Goal: Task Accomplishment & Management: Complete application form

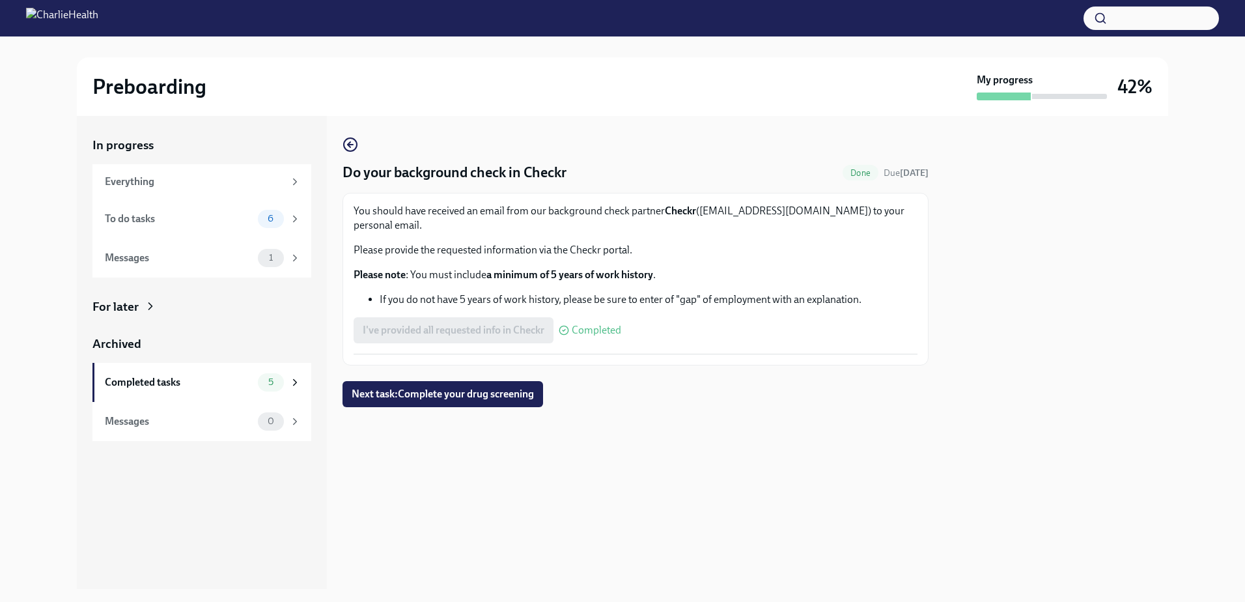
click at [971, 236] on div at bounding box center [1056, 352] width 224 height 473
drag, startPoint x: 1150, startPoint y: 80, endPoint x: 914, endPoint y: 62, distance: 237.1
click at [914, 62] on div "Preboarding My progress 42%" at bounding box center [623, 86] width 1092 height 59
drag, startPoint x: 914, startPoint y: 62, endPoint x: 907, endPoint y: 134, distance: 72.0
click at [907, 134] on div "Do your background check in Checkr Done Due [DATE] You should have received an …" at bounding box center [636, 352] width 586 height 473
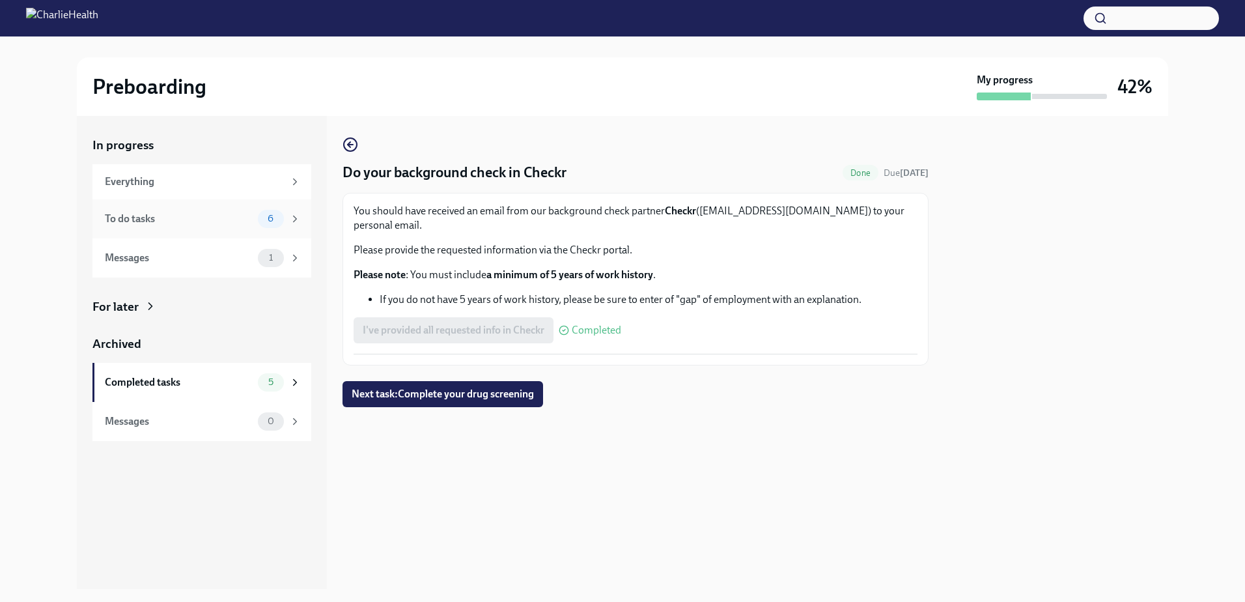
click at [122, 222] on div "To do tasks" at bounding box center [179, 219] width 148 height 14
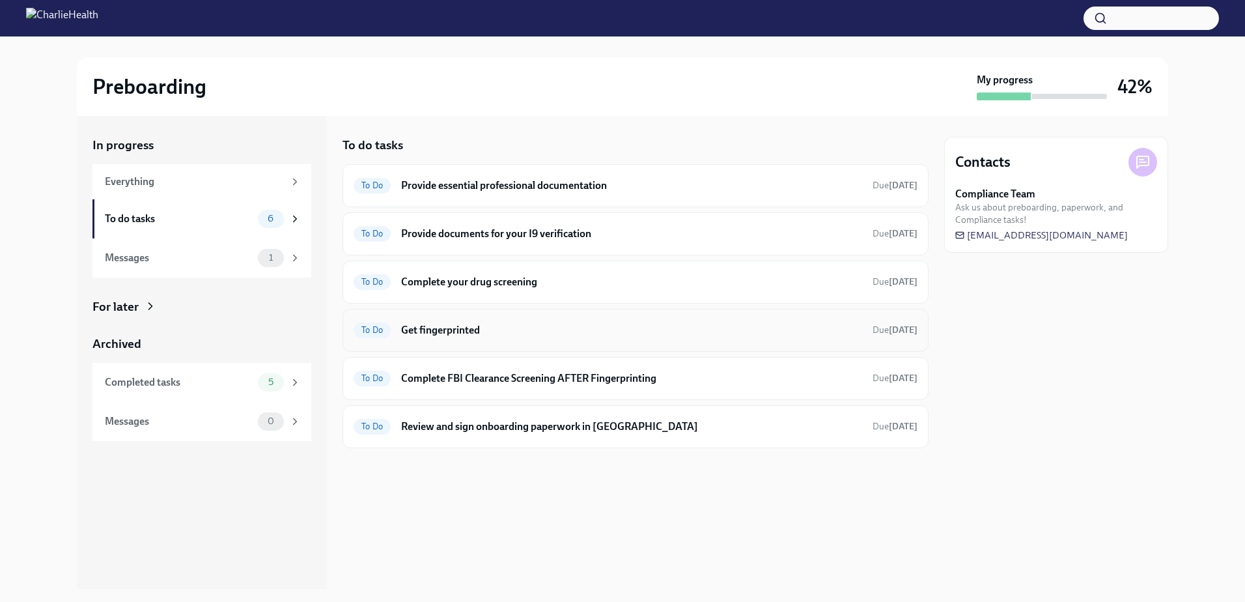
click at [449, 322] on div "To Do Get fingerprinted Due [DATE]" at bounding box center [636, 330] width 564 height 21
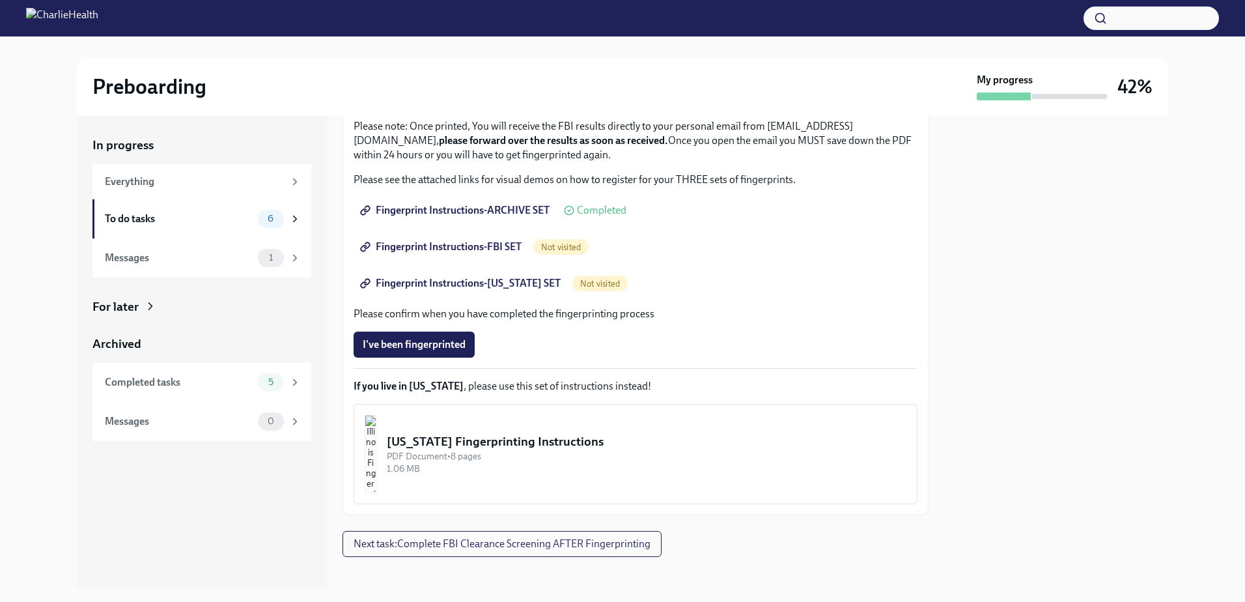
scroll to position [158, 0]
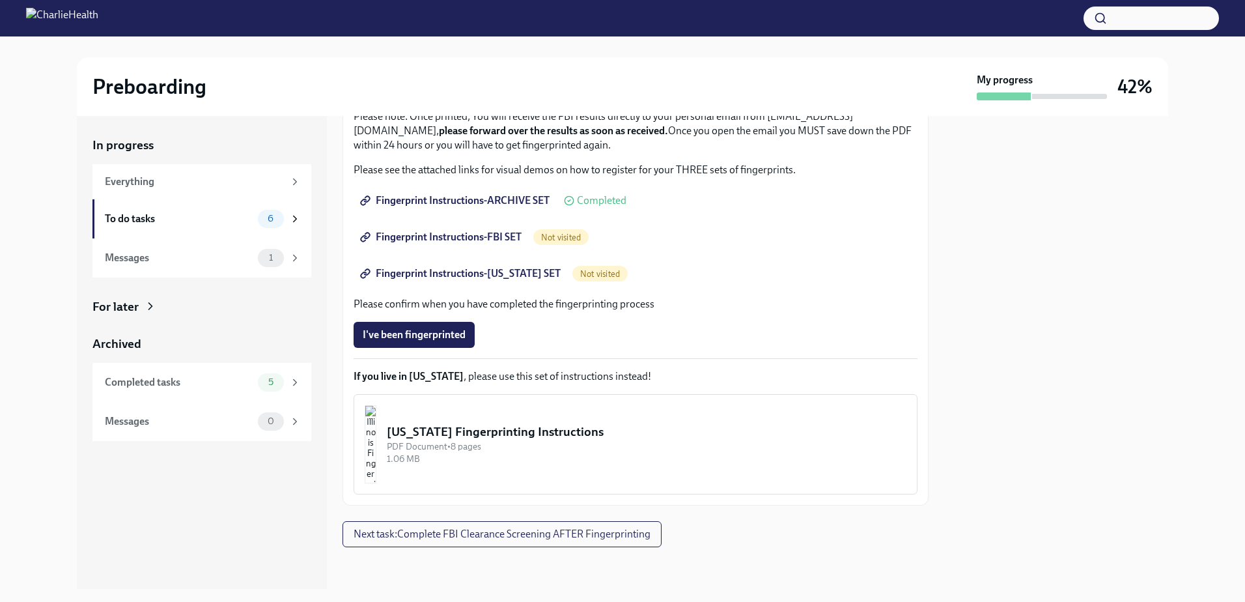
click at [459, 232] on span "Fingerprint Instructions-FBI SET" at bounding box center [442, 237] width 159 height 13
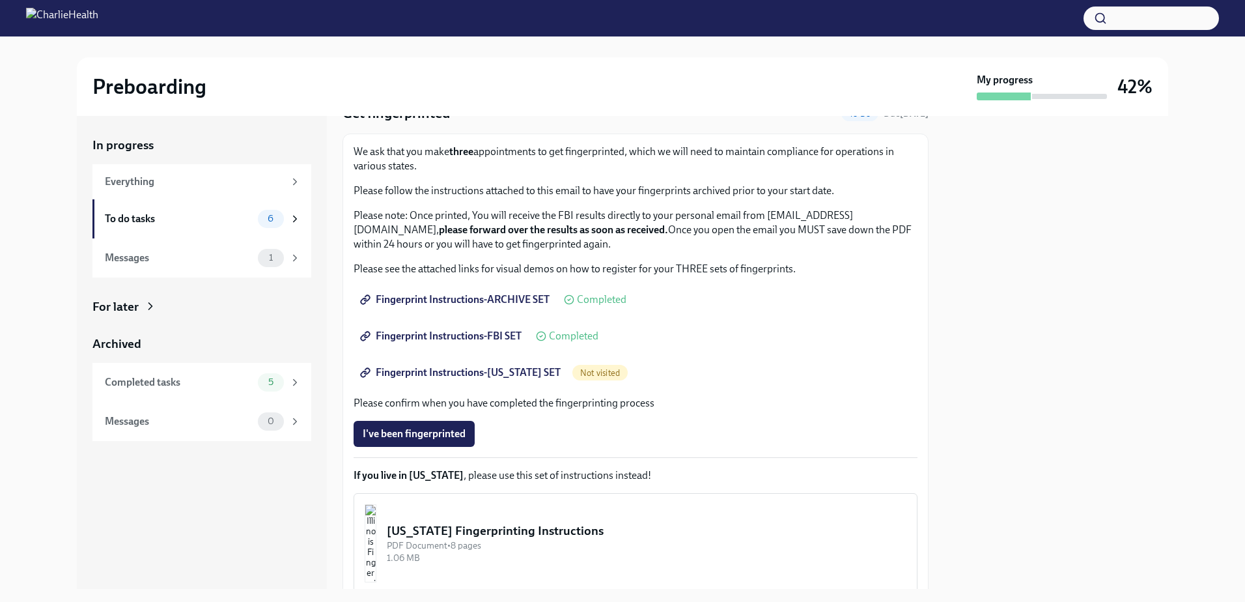
scroll to position [28, 0]
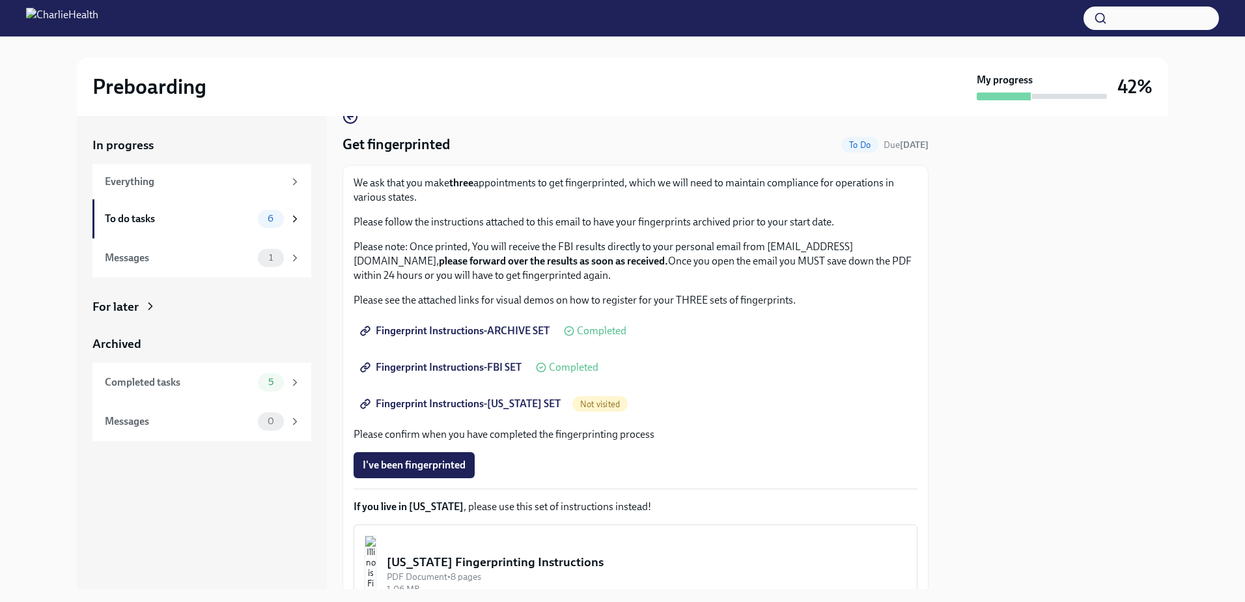
click at [421, 350] on div "We ask that you make three appointments to get fingerprinted, which we will nee…" at bounding box center [636, 400] width 564 height 449
click at [423, 334] on span "Fingerprint Instructions-ARCHIVE SET" at bounding box center [456, 330] width 187 height 13
click at [158, 222] on div "To do tasks" at bounding box center [179, 219] width 148 height 14
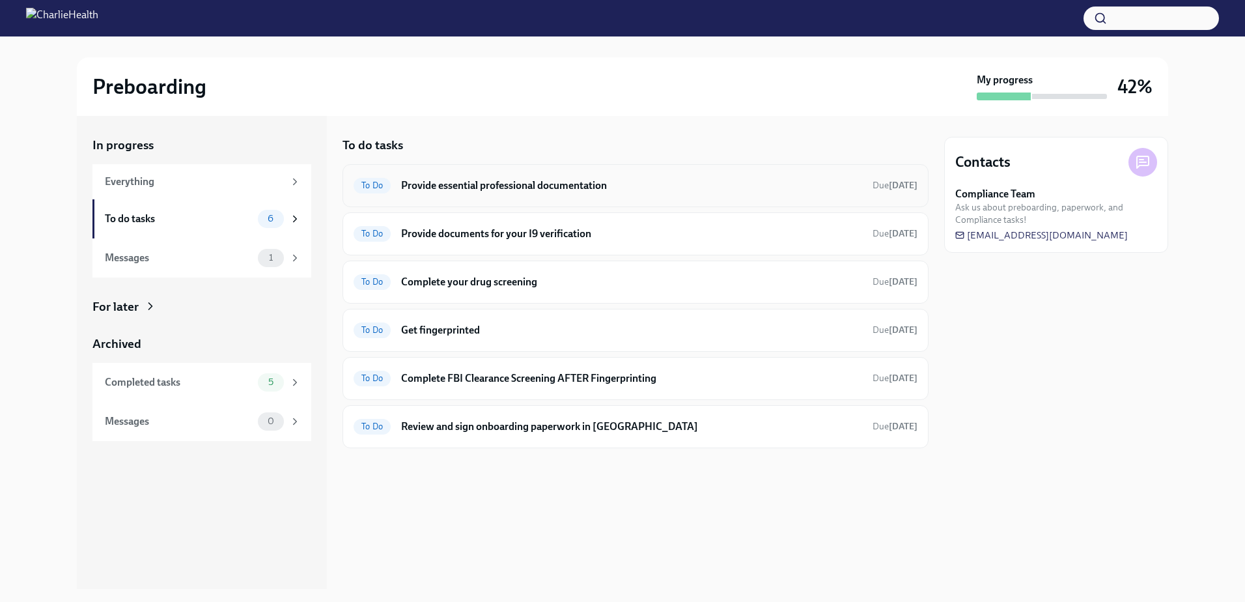
click at [458, 187] on h6 "Provide essential professional documentation" at bounding box center [631, 185] width 461 height 14
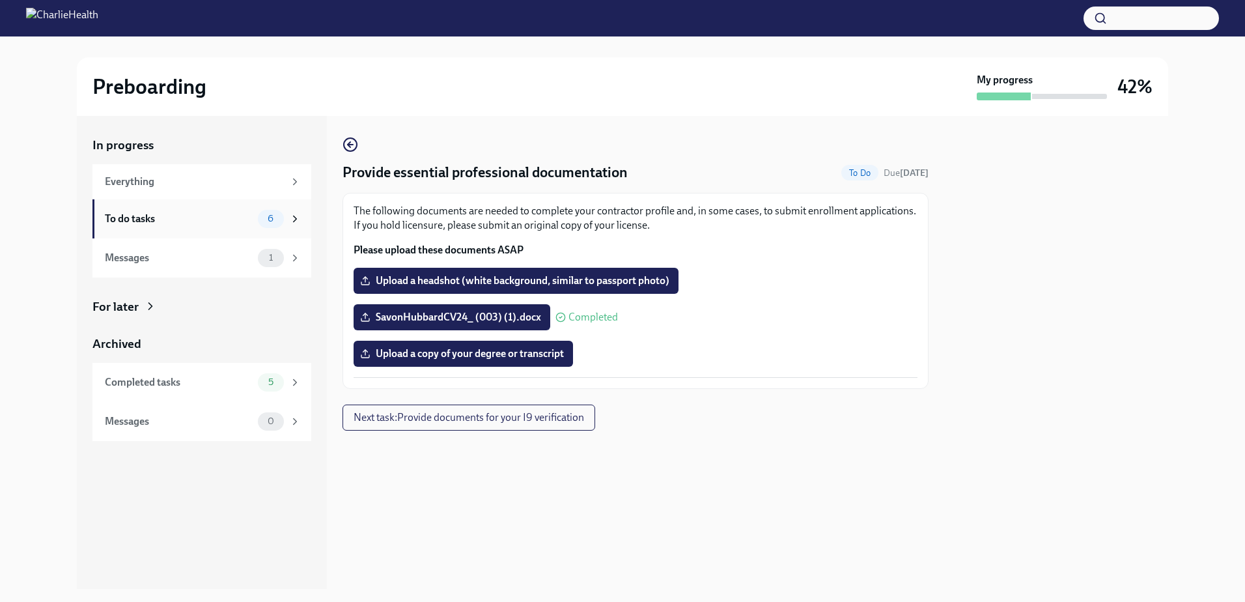
click at [187, 210] on div "To do tasks 6" at bounding box center [203, 219] width 196 height 18
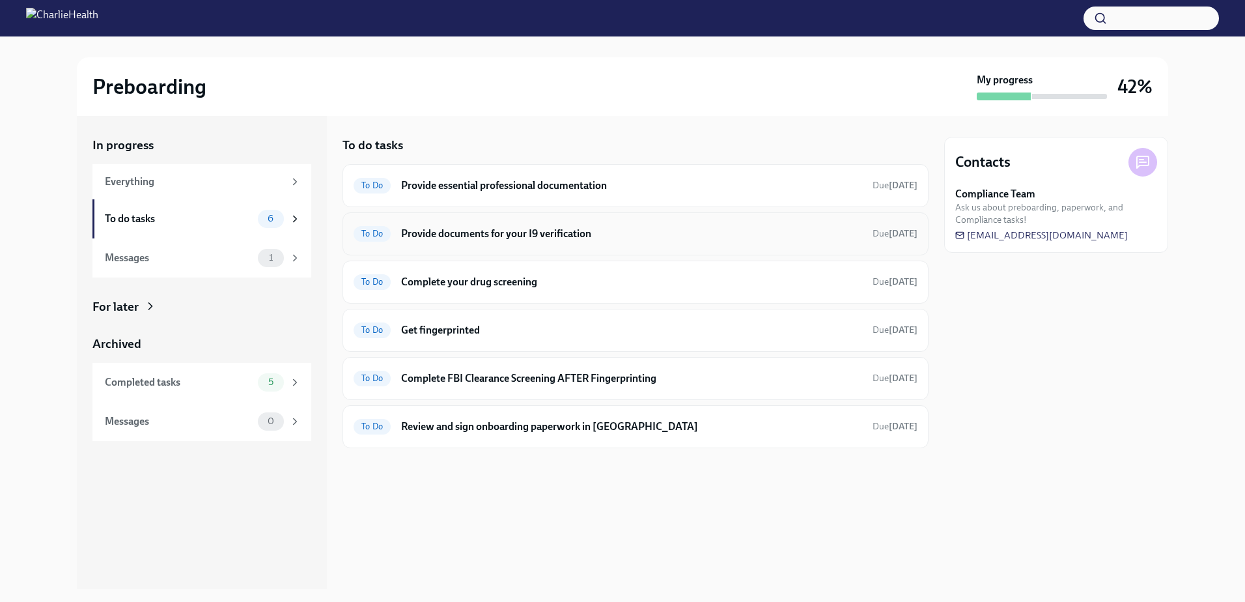
click at [443, 223] on div "To Do Provide documents for your I9 verification Due [DATE]" at bounding box center [636, 233] width 564 height 21
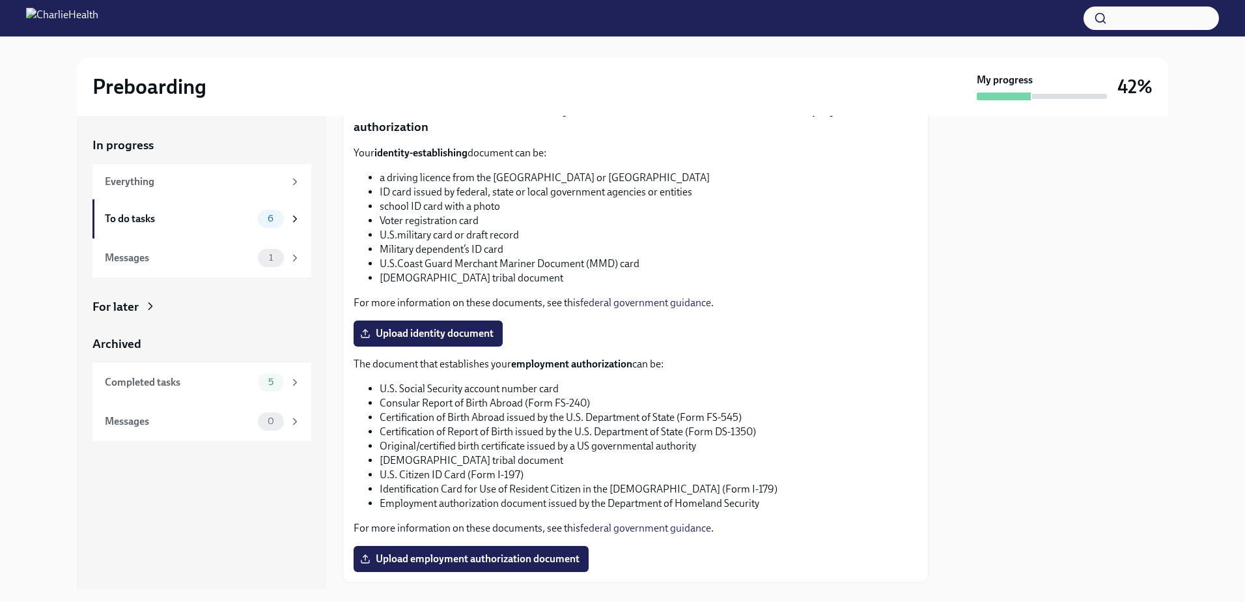
scroll to position [554, 0]
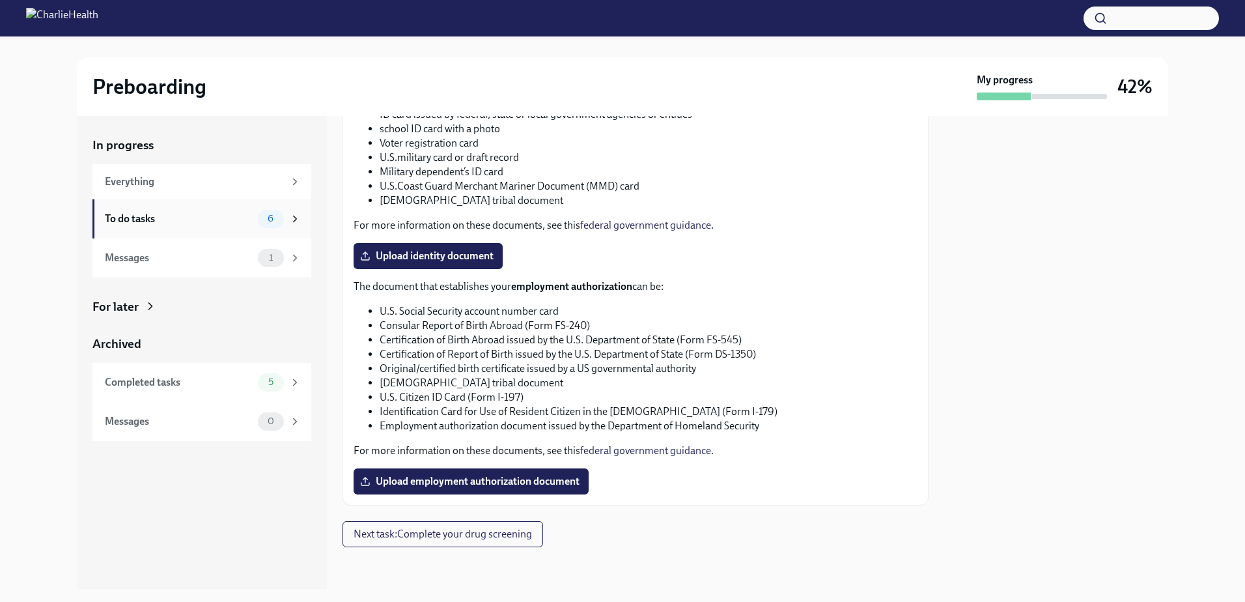
click at [154, 219] on div "To do tasks" at bounding box center [179, 219] width 148 height 14
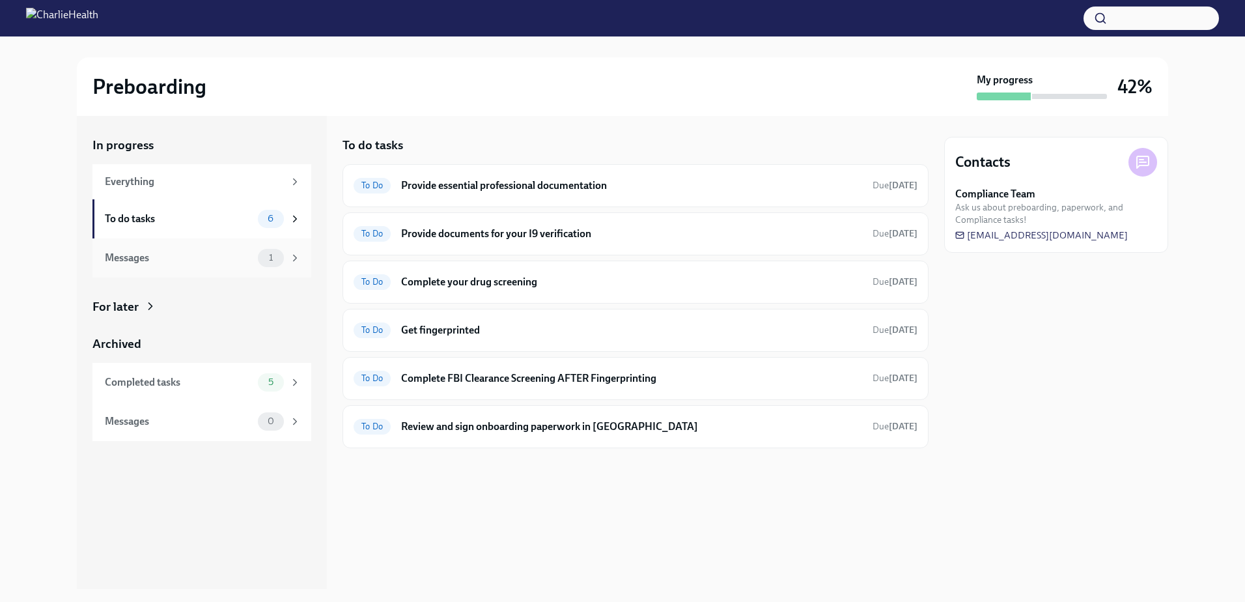
click at [234, 261] on div "Messages" at bounding box center [179, 258] width 148 height 14
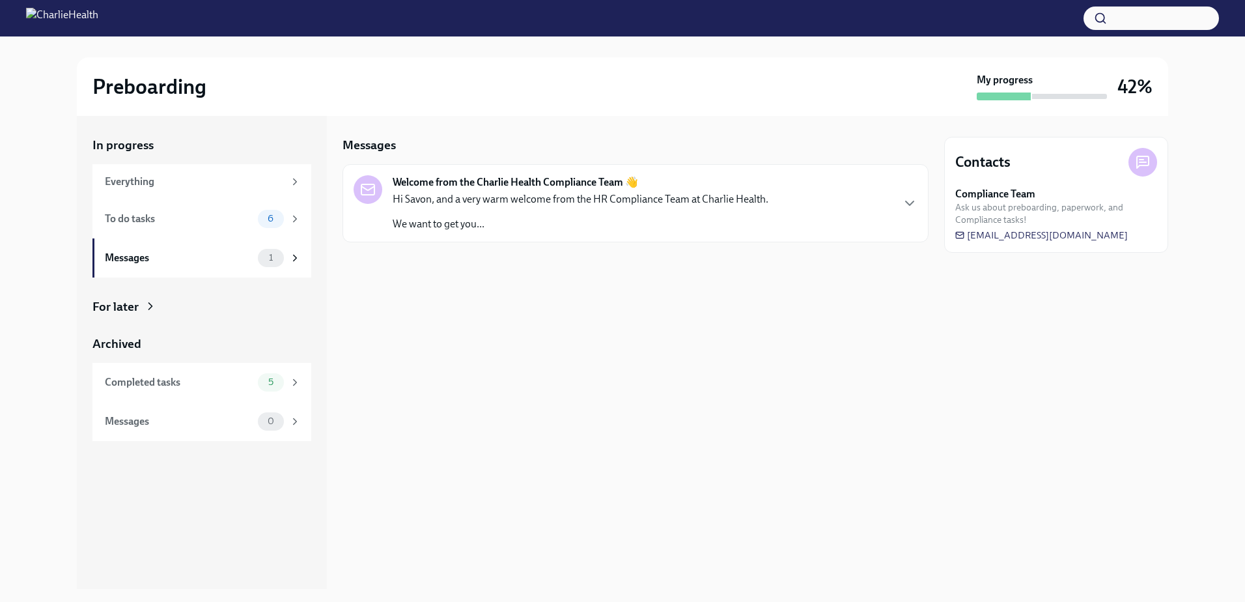
click at [452, 232] on div "Welcome from the Charlie Health Compliance Team 👋 Hi Savon, and a very warm wel…" at bounding box center [636, 203] width 586 height 78
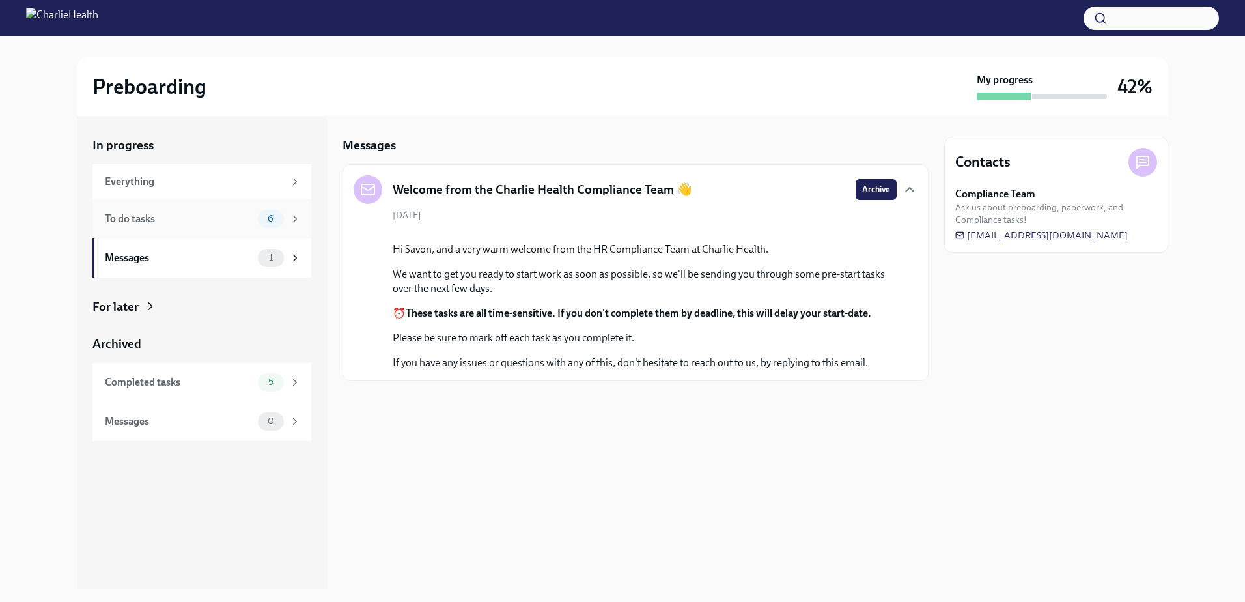
click at [253, 226] on div "To do tasks 6" at bounding box center [203, 219] width 196 height 18
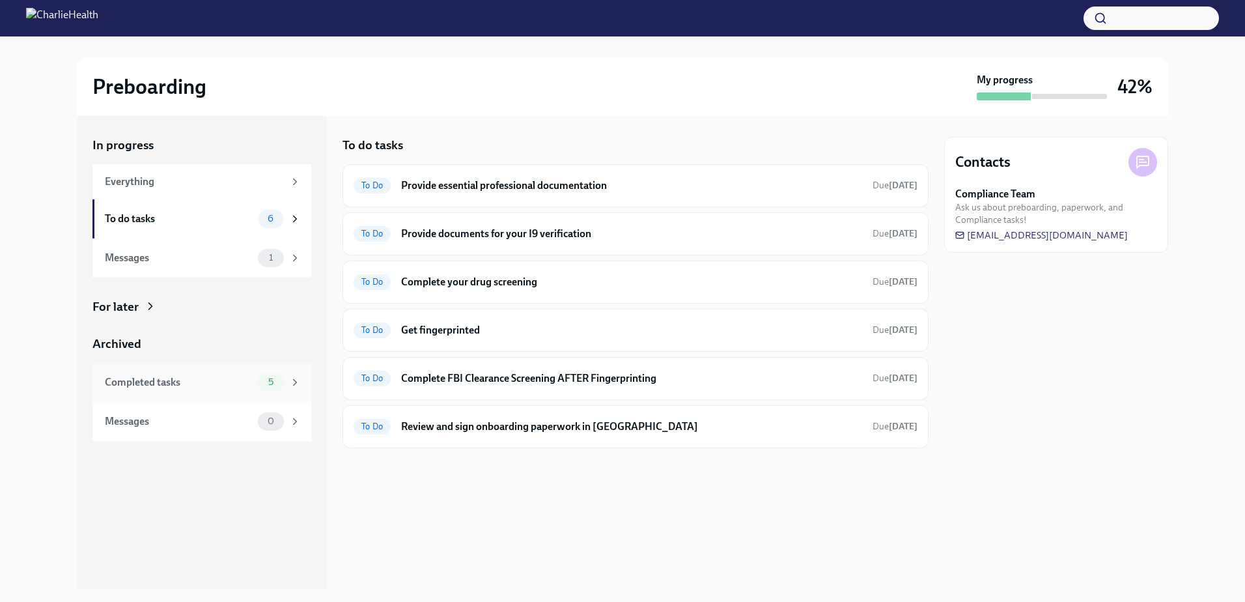
click at [214, 383] on div "Completed tasks" at bounding box center [179, 382] width 148 height 14
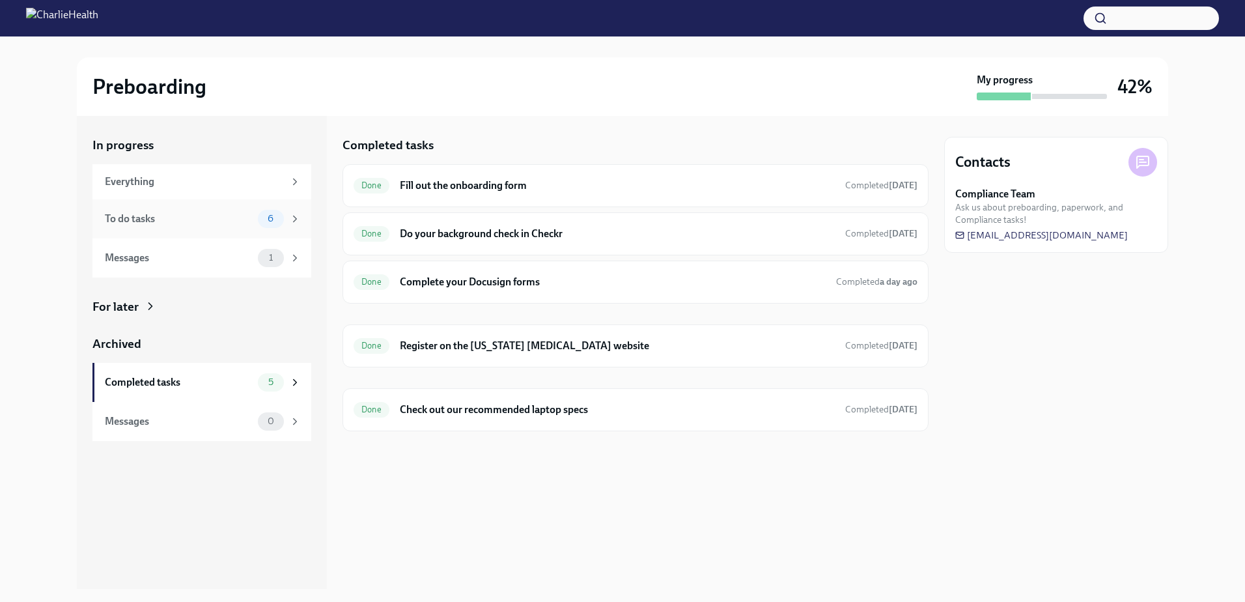
click at [212, 220] on div "To do tasks" at bounding box center [179, 219] width 148 height 14
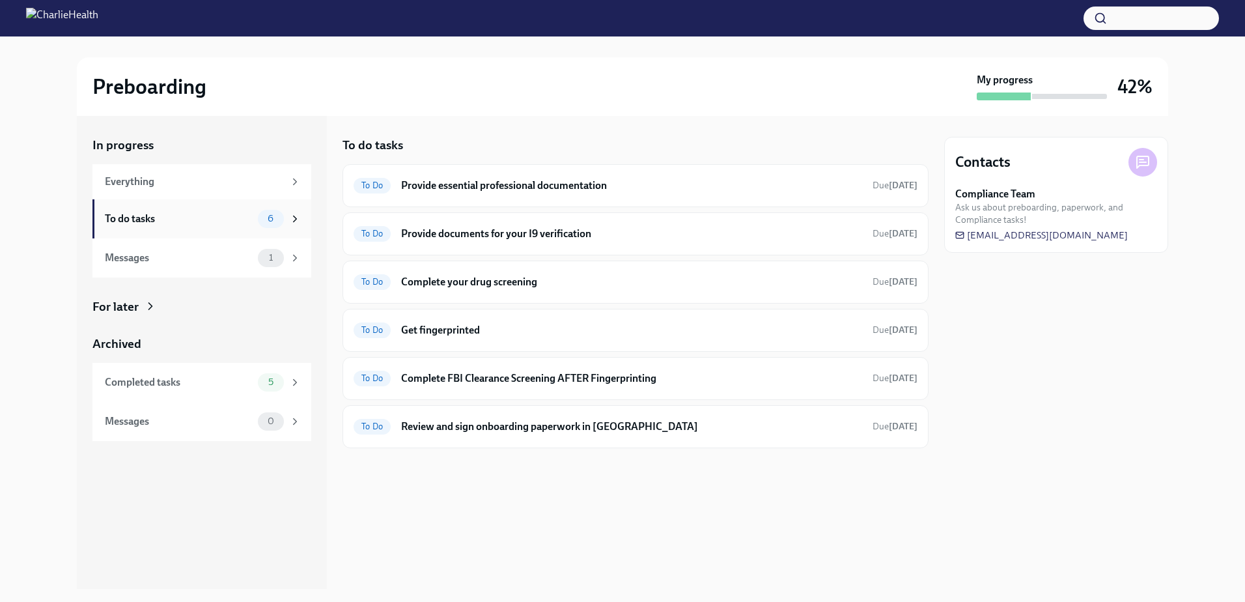
click at [158, 221] on div "To do tasks" at bounding box center [179, 219] width 148 height 14
click at [511, 277] on h6 "Complete your drug screening" at bounding box center [631, 282] width 461 height 14
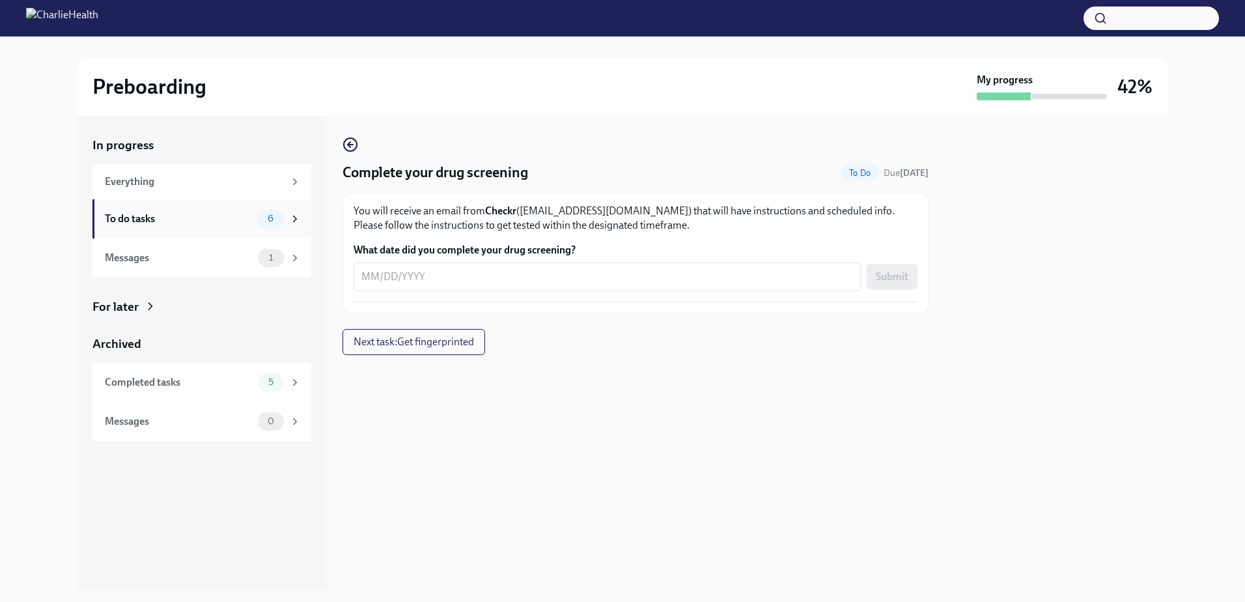
click at [214, 225] on div "To do tasks" at bounding box center [179, 219] width 148 height 14
